Goal: Find specific page/section: Find specific page/section

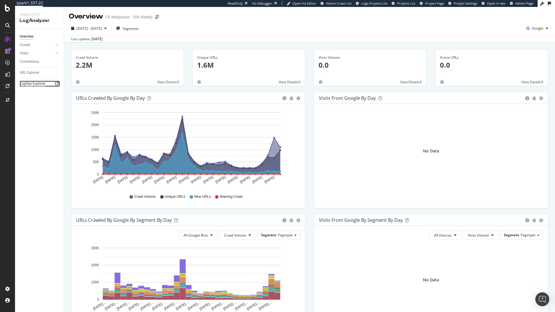
click at [30, 81] on div "Logfiles Explorer" at bounding box center [33, 84] width 26 height 6
